Goal: Task Accomplishment & Management: Complete application form

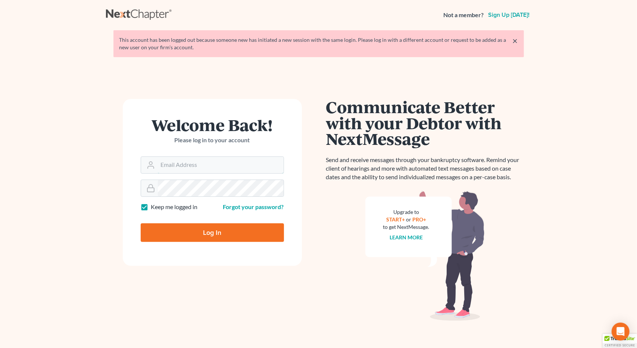
type input "[EMAIL_ADDRESS][DOMAIN_NAME]"
click at [215, 236] on input "Log In" at bounding box center [212, 232] width 143 height 19
type input "Thinking..."
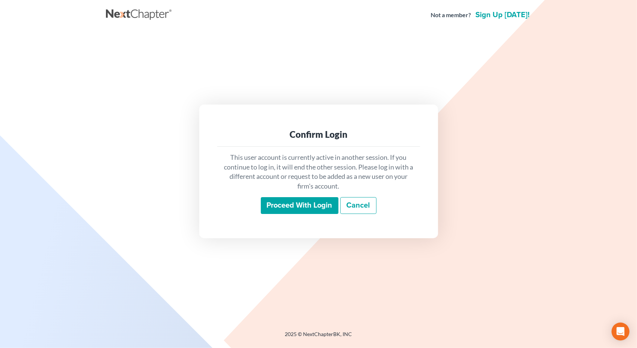
click at [282, 207] on input "Proceed with login" at bounding box center [300, 205] width 78 height 17
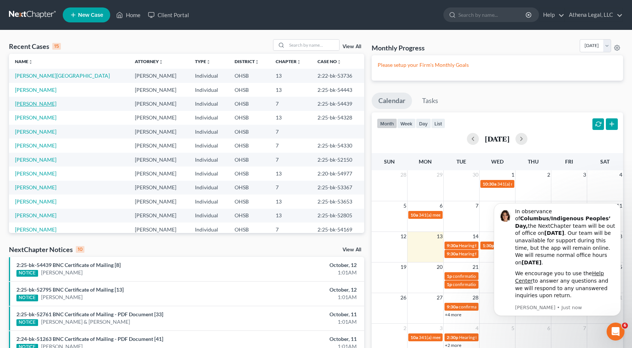
click at [32, 106] on link "[PERSON_NAME]" at bounding box center [35, 103] width 41 height 6
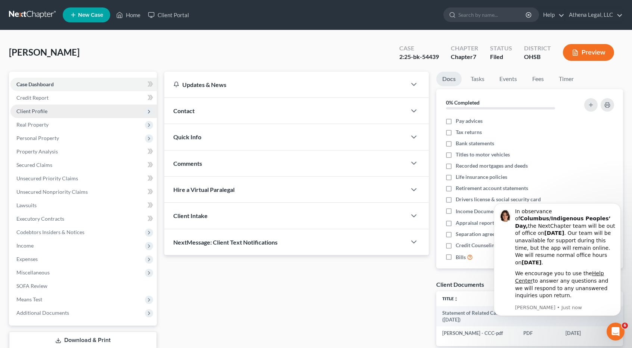
click at [55, 115] on span "Client Profile" at bounding box center [83, 111] width 146 height 13
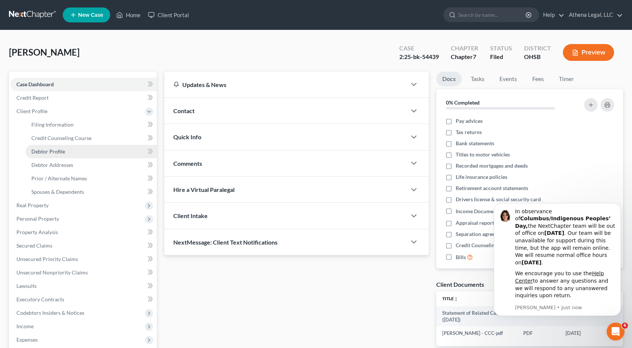
click at [48, 154] on link "Debtor Profile" at bounding box center [90, 151] width 131 height 13
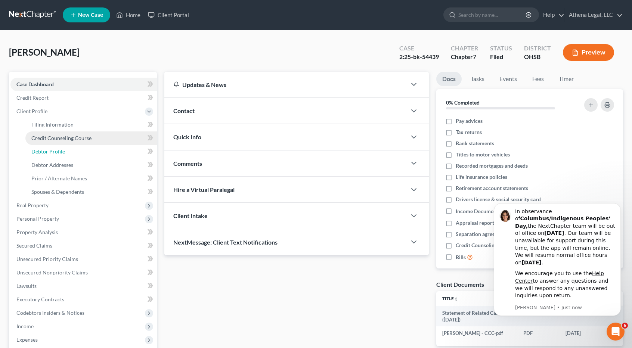
select select "0"
select select "1"
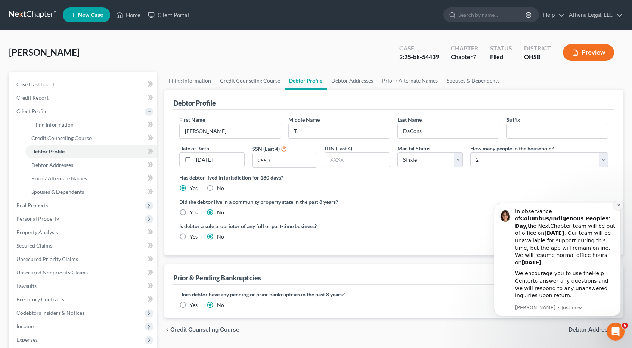
click at [617, 207] on icon "Dismiss notification" at bounding box center [619, 205] width 4 height 4
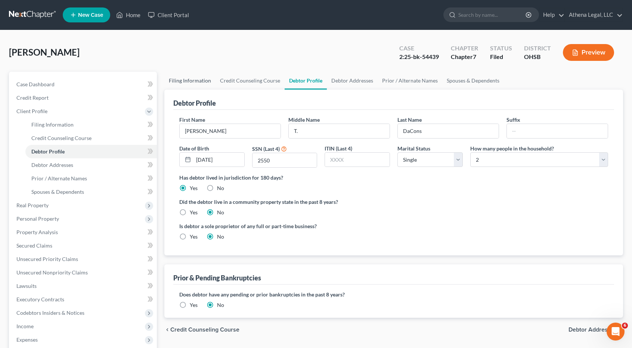
click at [202, 78] on link "Filing Information" at bounding box center [189, 81] width 51 height 18
select select "1"
select select "0"
select select "36"
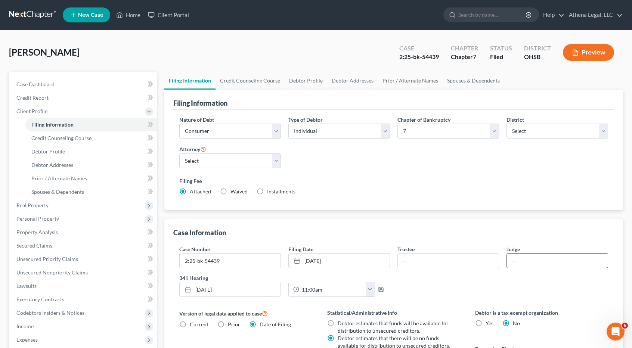
click at [513, 254] on input "text" at bounding box center [557, 261] width 101 height 14
type input "[PERSON_NAME] [PERSON_NAME]"
click at [466, 256] on input "text" at bounding box center [448, 261] width 101 height 14
type input "[PERSON_NAME]"
